Goal: Transaction & Acquisition: Purchase product/service

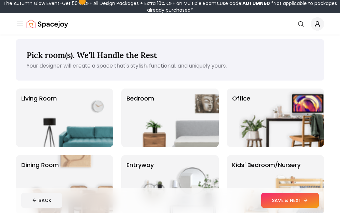
scroll to position [13, 0]
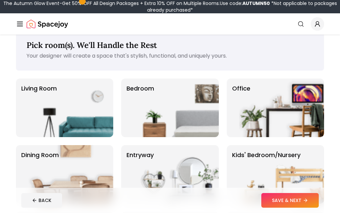
click at [138, 108] on img at bounding box center [176, 107] width 85 height 58
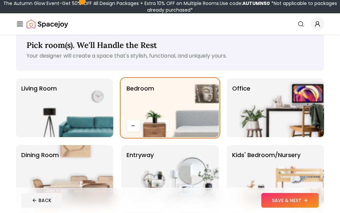
click at [304, 198] on icon at bounding box center [305, 199] width 5 height 5
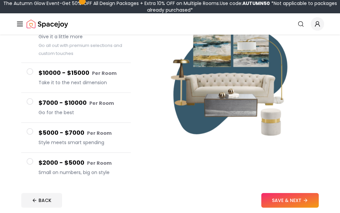
scroll to position [81, 0]
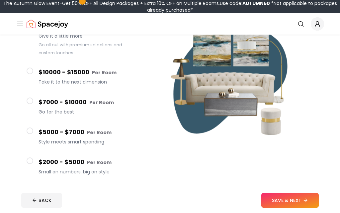
click at [27, 166] on button "$2000 - $5000 Per Room Small on numbers, big on style" at bounding box center [76, 167] width 110 height 30
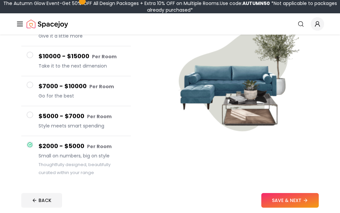
click at [294, 205] on button "SAVE & NEXT" at bounding box center [290, 200] width 57 height 15
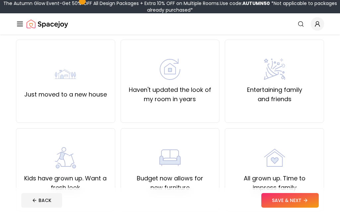
scroll to position [53, 0]
click at [152, 101] on label "Haven't updated the look of my room in years" at bounding box center [170, 94] width 88 height 19
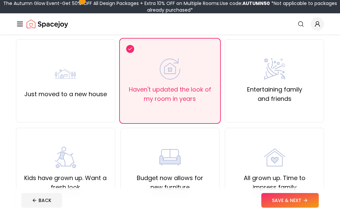
click at [304, 207] on button "SAVE & NEXT" at bounding box center [290, 200] width 57 height 15
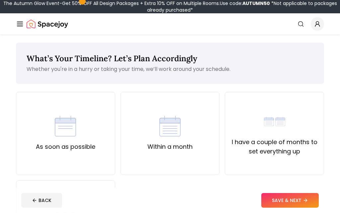
click at [52, 117] on div "As soon as possible" at bounding box center [65, 133] width 59 height 36
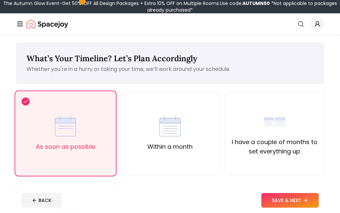
click at [304, 203] on icon at bounding box center [305, 199] width 5 height 5
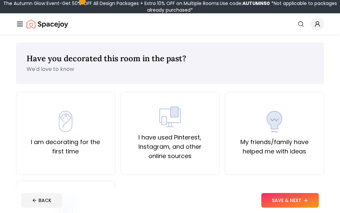
click at [73, 108] on div "I am decorating for the first time" at bounding box center [65, 133] width 99 height 83
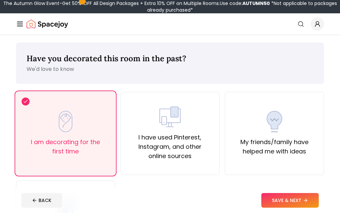
click at [306, 203] on icon at bounding box center [305, 199] width 5 height 5
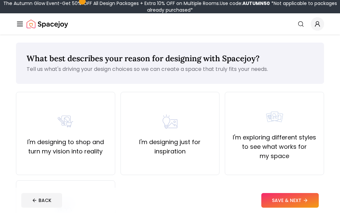
click at [320, 152] on div "I'm exploring different styles to see what works for my space" at bounding box center [274, 133] width 99 height 83
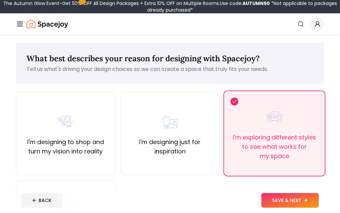
click at [301, 207] on button "SAVE & NEXT" at bounding box center [290, 200] width 57 height 15
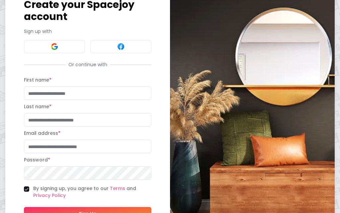
scroll to position [45, 0]
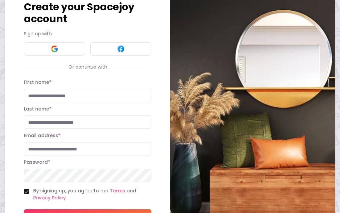
click at [36, 47] on button at bounding box center [54, 48] width 61 height 13
